Goal: Information Seeking & Learning: Learn about a topic

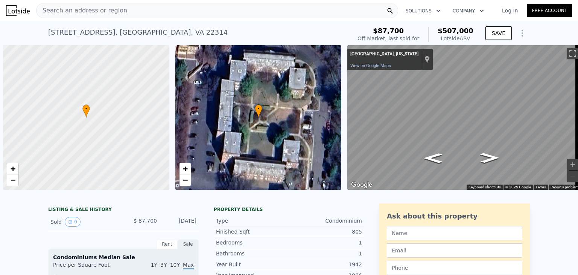
scroll to position [0, 3]
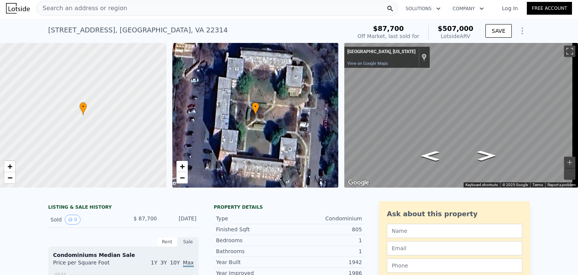
click at [134, 13] on div "Search an address or region" at bounding box center [217, 8] width 362 height 15
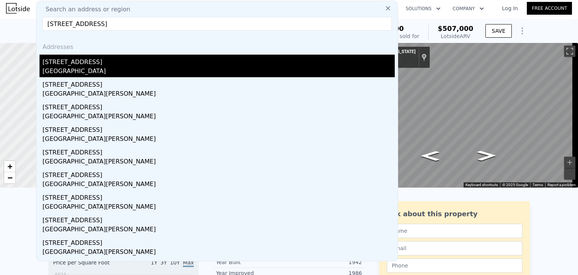
type input "[STREET_ADDRESS]"
click at [113, 70] on div "[GEOGRAPHIC_DATA]" at bounding box center [219, 72] width 352 height 11
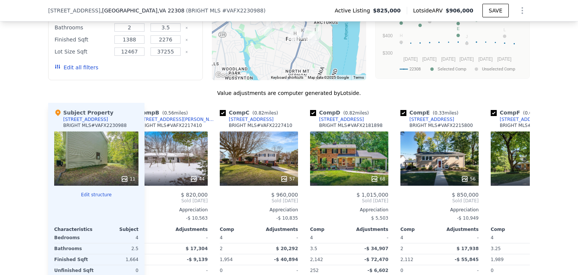
scroll to position [0, 114]
click at [443, 157] on div "56" at bounding box center [439, 158] width 78 height 54
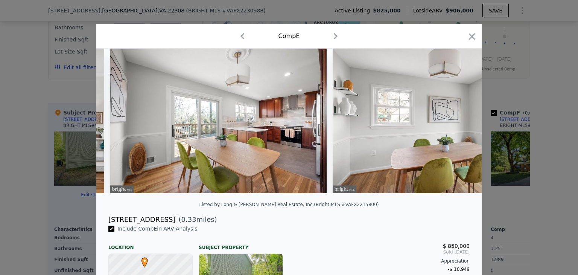
scroll to position [0, 2886]
click at [468, 38] on icon "button" at bounding box center [471, 36] width 11 height 11
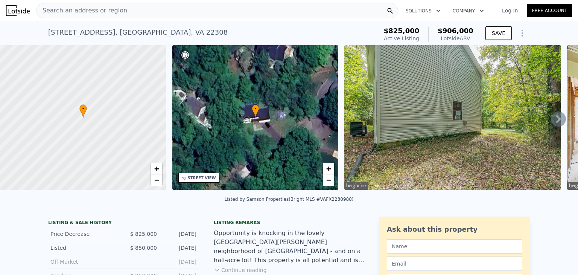
click at [96, 15] on div "Search an address or region" at bounding box center [81, 10] width 91 height 14
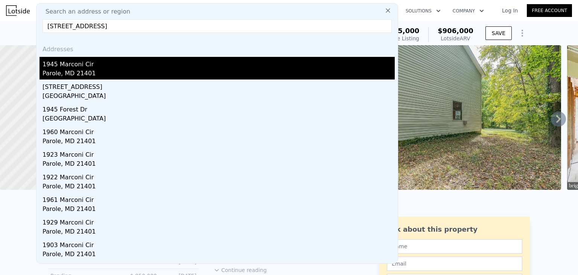
type input "[STREET_ADDRESS]"
click at [105, 73] on div "Parole, MD 21401" at bounding box center [219, 74] width 352 height 11
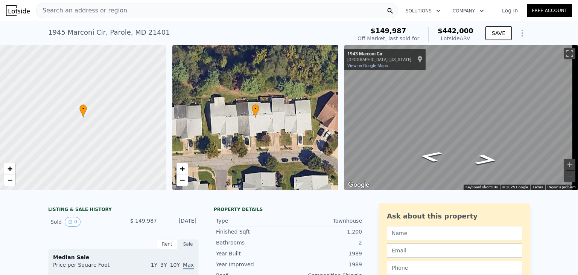
click at [112, 9] on span "Search an address or region" at bounding box center [81, 10] width 91 height 9
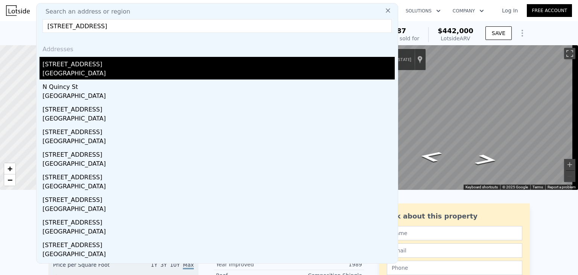
type input "[STREET_ADDRESS]"
click at [139, 70] on div "[GEOGRAPHIC_DATA]" at bounding box center [219, 74] width 352 height 11
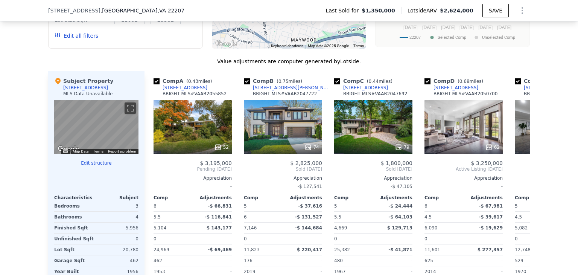
scroll to position [0, 84]
